Goal: Task Accomplishment & Management: Use online tool/utility

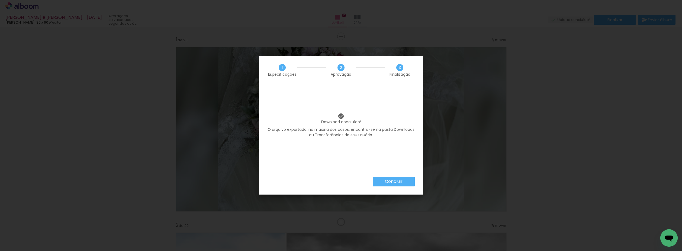
click at [0, 0] on slot "Concluir" at bounding box center [0, 0] width 0 height 0
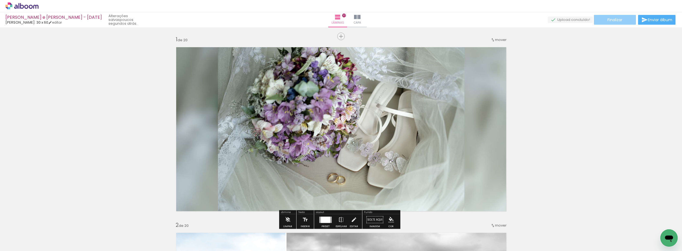
click at [607, 18] on span "Finalizar" at bounding box center [614, 20] width 15 height 4
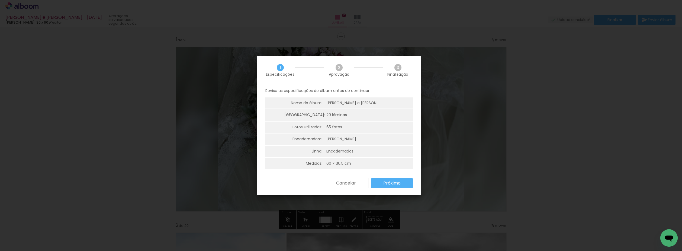
drag, startPoint x: 385, startPoint y: 189, endPoint x: 387, endPoint y: 185, distance: 3.8
click at [385, 188] on div "Cancelar Próximo" at bounding box center [339, 187] width 164 height 18
click at [0, 0] on slot "Próximo" at bounding box center [0, 0] width 0 height 0
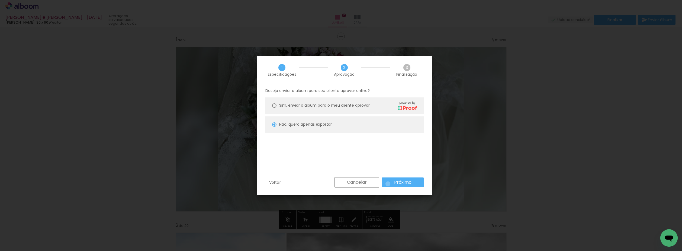
click at [388, 183] on paper-button "Próximo" at bounding box center [403, 182] width 42 height 10
type input "Alta, 300 DPI"
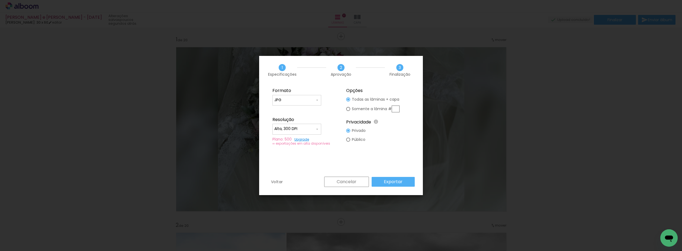
click at [0, 0] on slot "Exportar" at bounding box center [0, 0] width 0 height 0
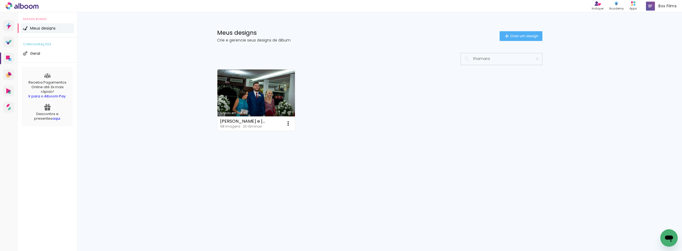
type input "thamara e"
click at [266, 93] on link "Criado em [DATE]" at bounding box center [256, 99] width 78 height 61
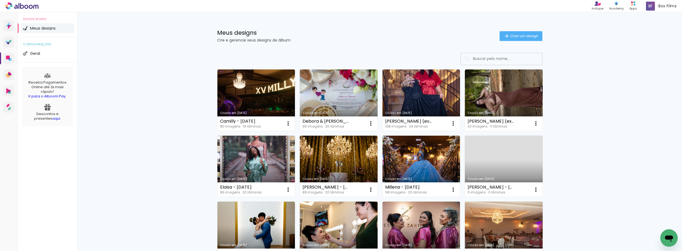
click at [486, 63] on input at bounding box center [508, 58] width 77 height 11
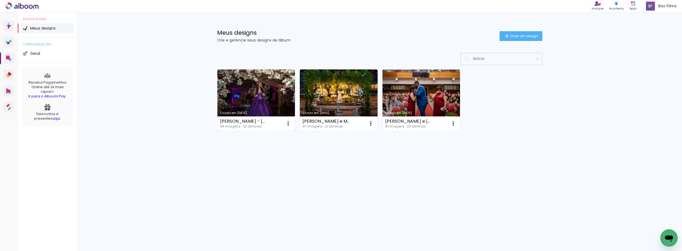
type input "leticia"
type paper-input "leticia"
click at [229, 95] on link "Criado em 22/04/25" at bounding box center [256, 99] width 78 height 61
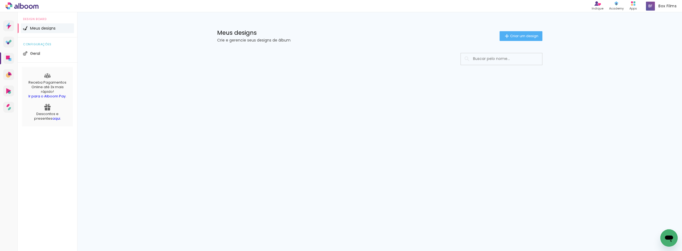
click at [512, 57] on input at bounding box center [508, 58] width 77 height 11
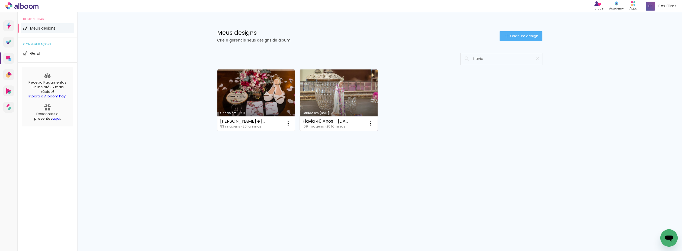
type input "flavia"
type paper-input "flavia"
click at [340, 95] on link "Criado em 13/05/24" at bounding box center [339, 99] width 78 height 61
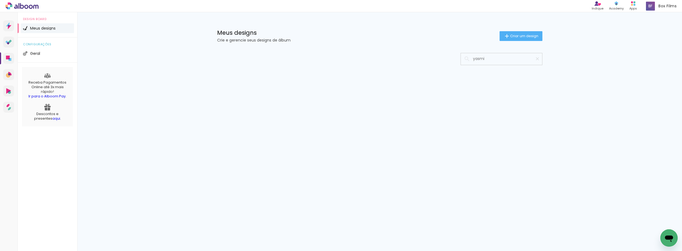
type input "yasmin"
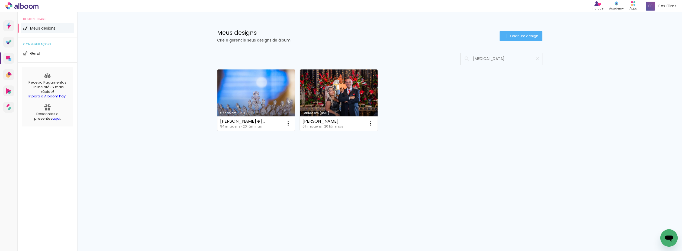
click at [247, 86] on link "Criado em 04/06/25" at bounding box center [256, 99] width 78 height 61
